Goal: Task Accomplishment & Management: Use online tool/utility

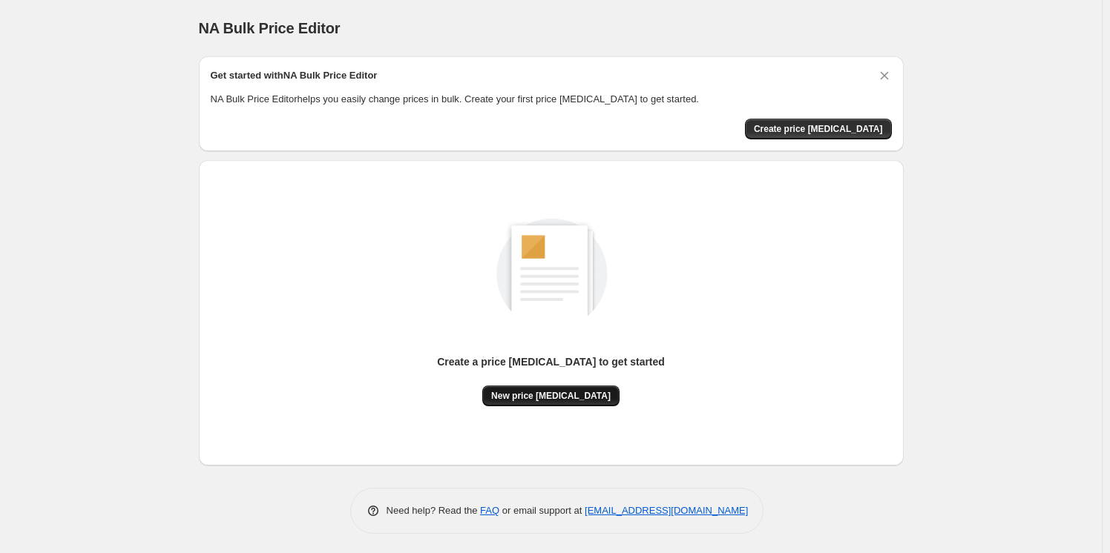
click at [525, 396] on span "New price [MEDICAL_DATA]" at bounding box center [550, 396] width 119 height 12
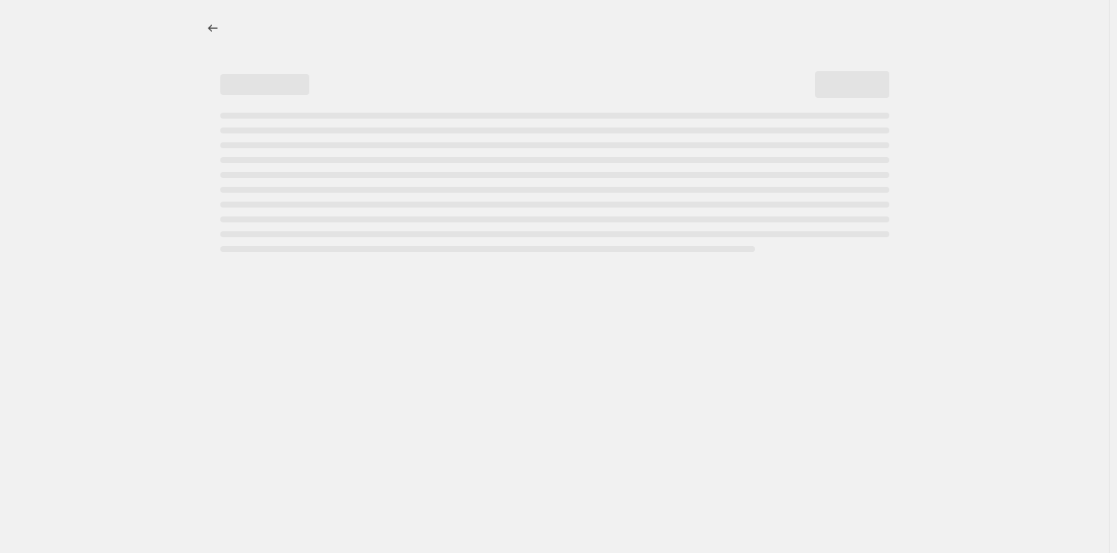
select select "percentage"
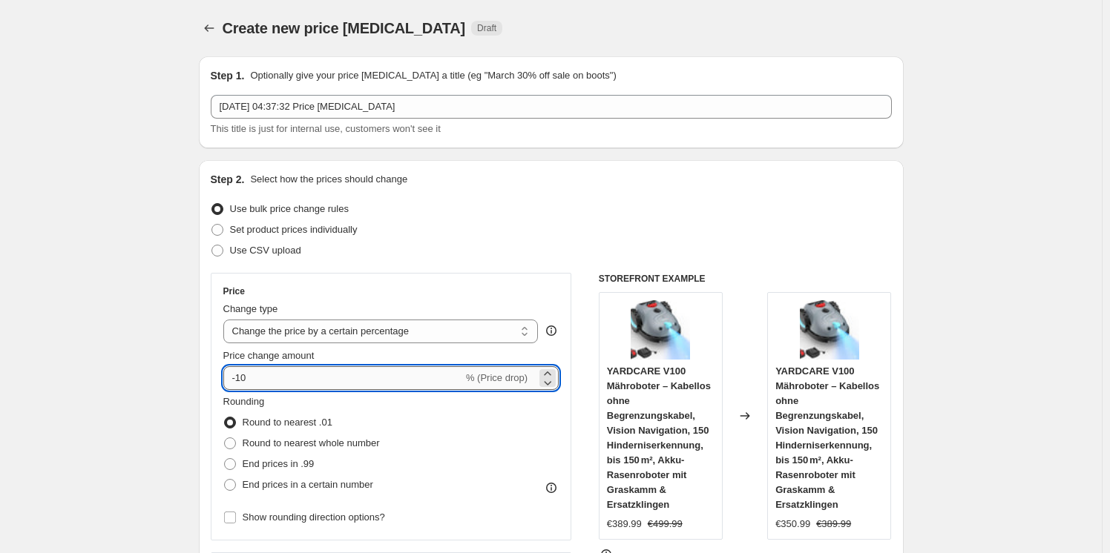
click at [290, 380] on input "-10" at bounding box center [343, 378] width 240 height 24
type input "-1"
type input "-25"
click at [534, 409] on div "Rounding Round to nearest .01 Round to nearest whole number End prices in .99 E…" at bounding box center [391, 445] width 336 height 101
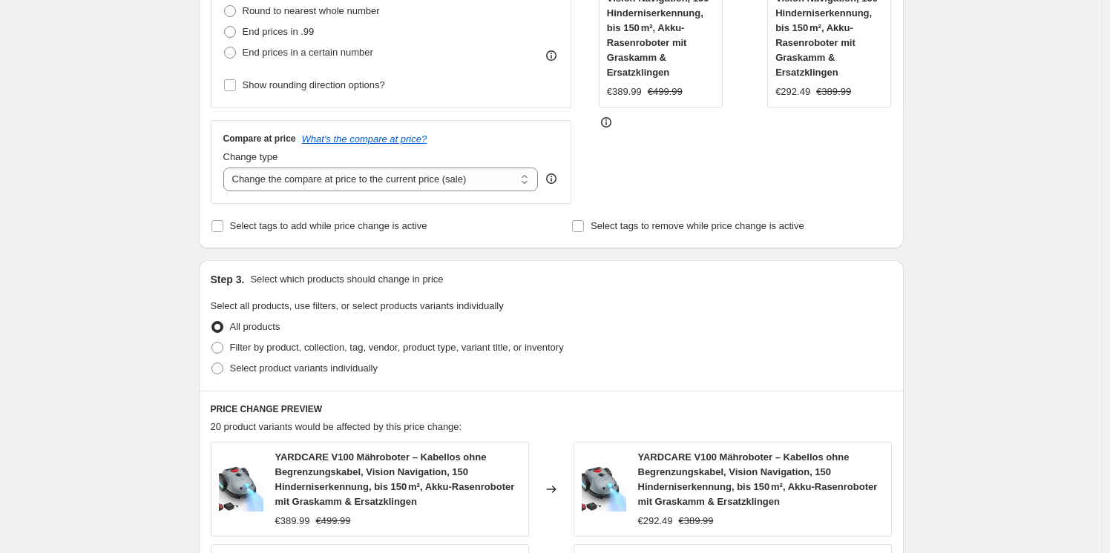
scroll to position [1100, 0]
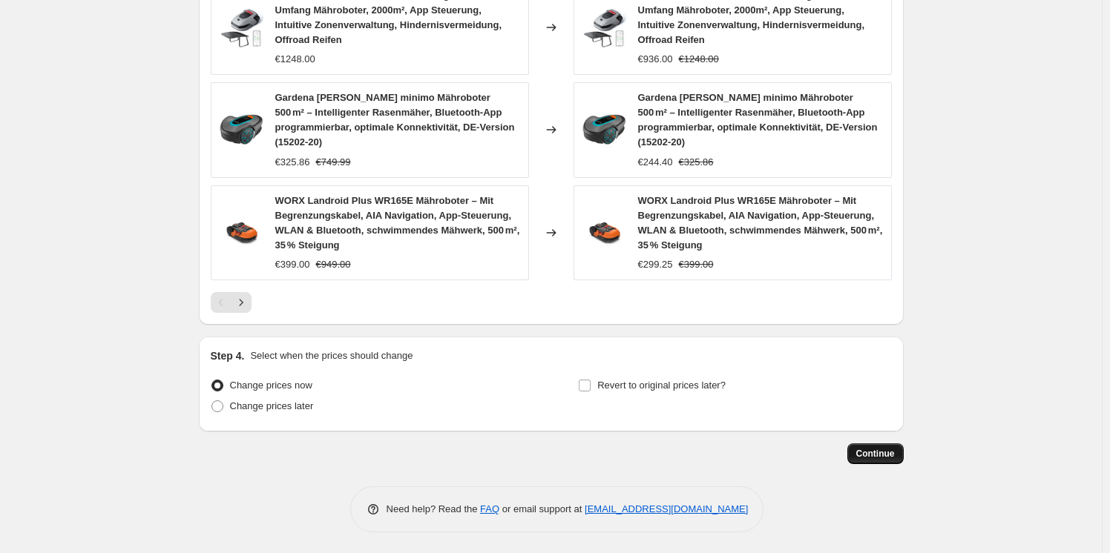
click at [864, 458] on span "Continue" at bounding box center [875, 454] width 39 height 12
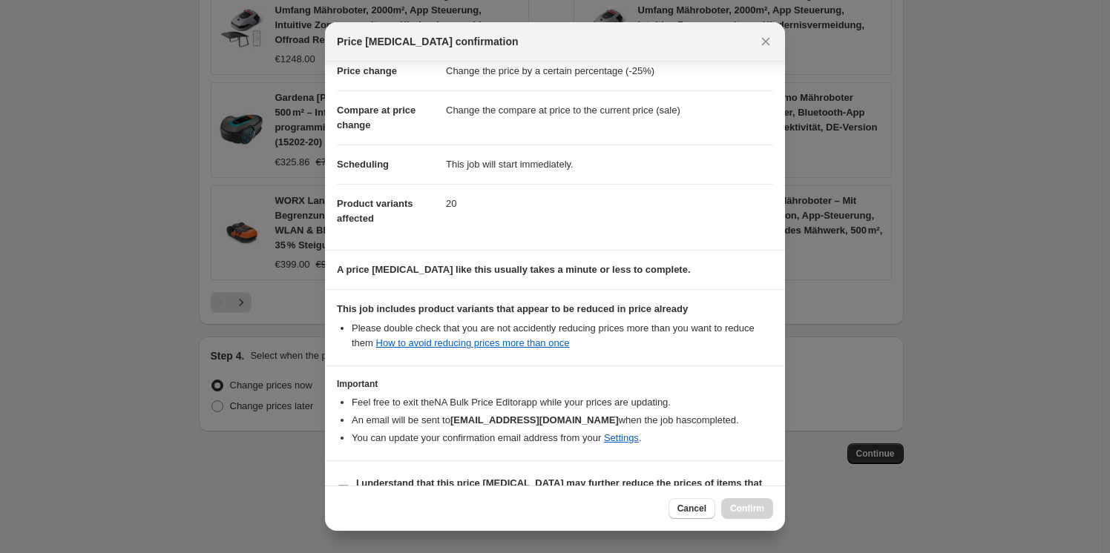
scroll to position [70, 0]
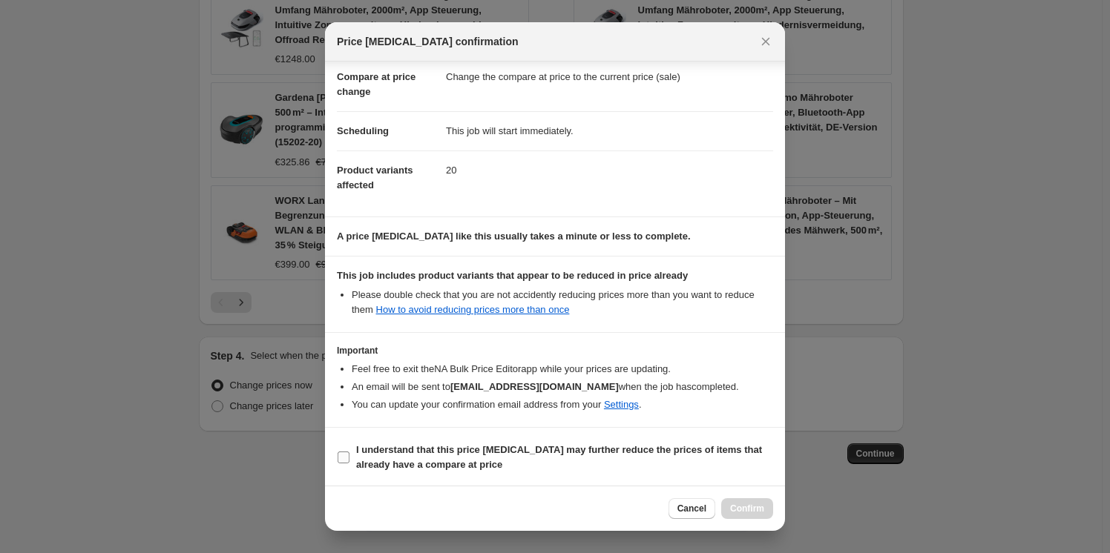
click at [370, 457] on b "I understand that this price [MEDICAL_DATA] may further reduce the prices of it…" at bounding box center [559, 457] width 406 height 26
click at [349, 457] on input "I understand that this price [MEDICAL_DATA] may further reduce the prices of it…" at bounding box center [343, 458] width 12 height 12
checkbox input "true"
click at [747, 510] on span "Confirm" at bounding box center [747, 509] width 34 height 12
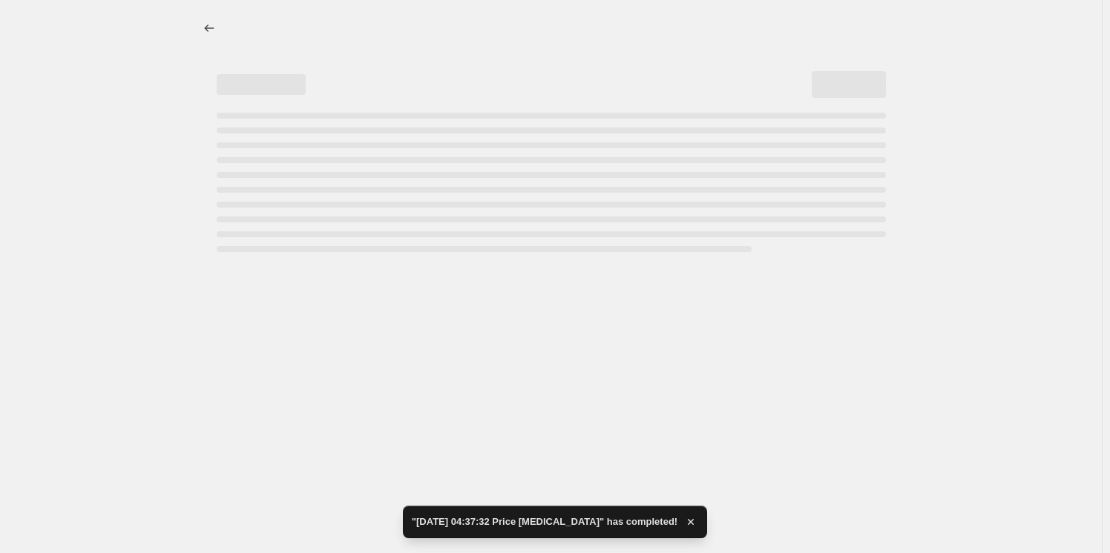
select select "percentage"
